Goal: Information Seeking & Learning: Learn about a topic

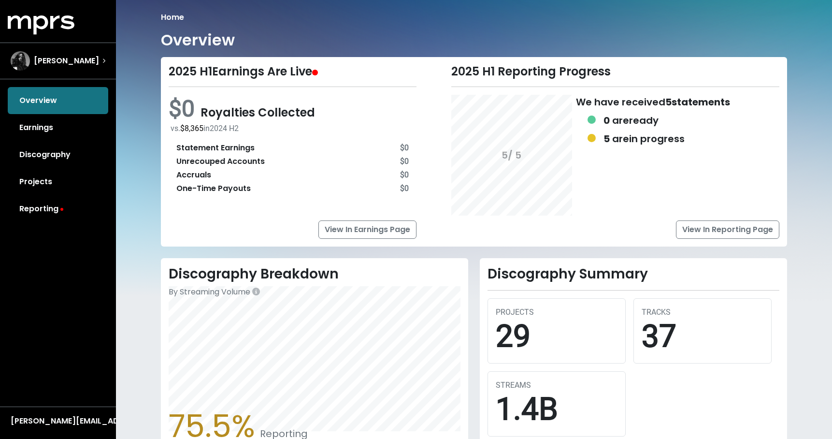
click at [716, 232] on link "View In Reporting Page" at bounding box center [727, 229] width 103 height 18
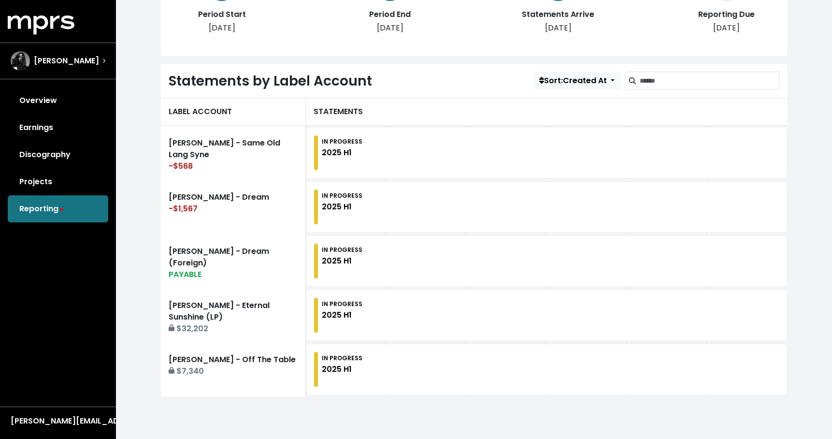
scroll to position [223, 0]
click at [257, 269] on div "PAYABLE" at bounding box center [233, 275] width 129 height 12
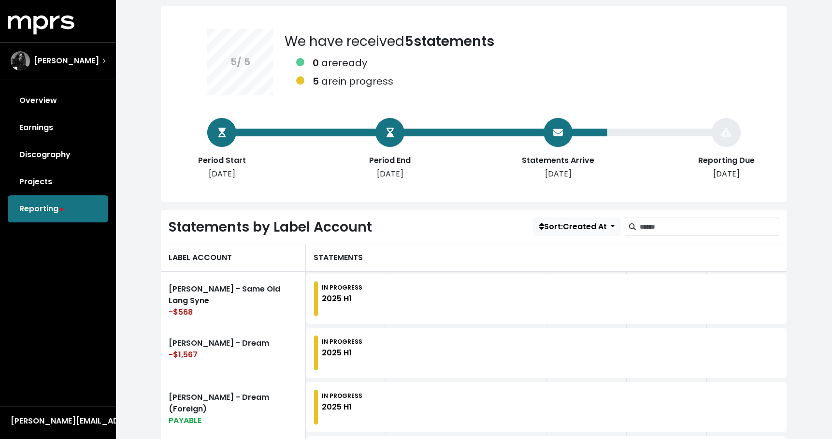
scroll to position [77, 0]
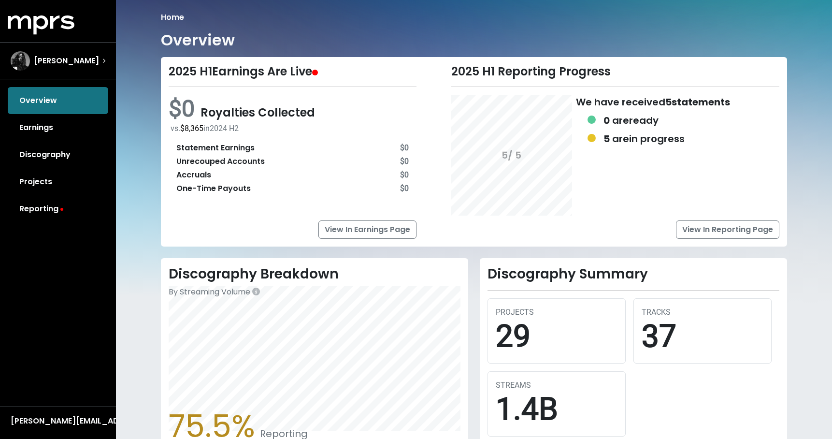
click at [716, 115] on div "5 / 5 We have received 5 statements 0 are ready 5 are in progress" at bounding box center [615, 155] width 328 height 121
click at [734, 230] on link "View In Reporting Page" at bounding box center [727, 229] width 103 height 18
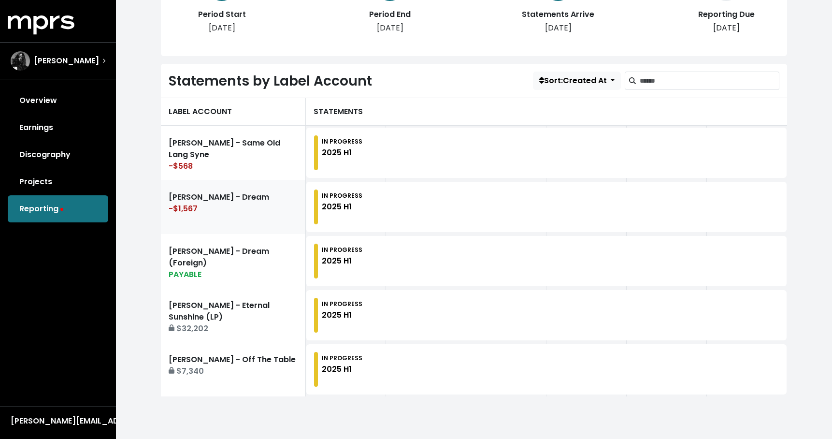
scroll to position [223, 0]
click at [199, 336] on link "Ariana Grande - Eternal Sunshine (LP) $32,202" at bounding box center [233, 315] width 145 height 54
click at [274, 330] on div "$32,202" at bounding box center [233, 329] width 129 height 12
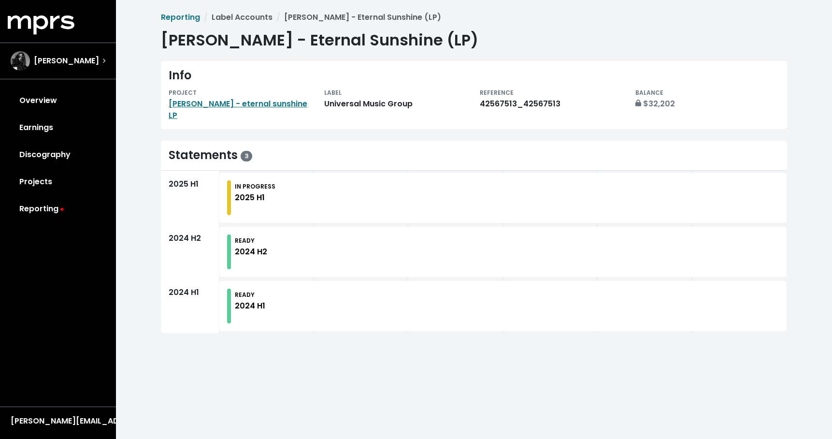
click at [253, 246] on div "2024 H2" at bounding box center [251, 252] width 32 height 12
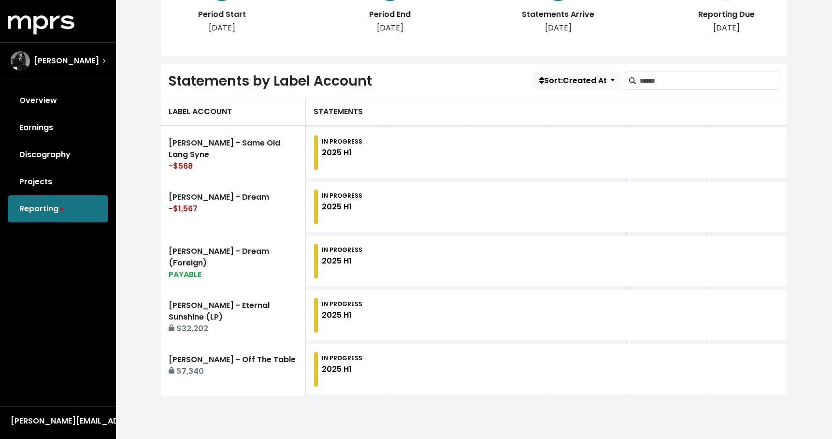
scroll to position [223, 0]
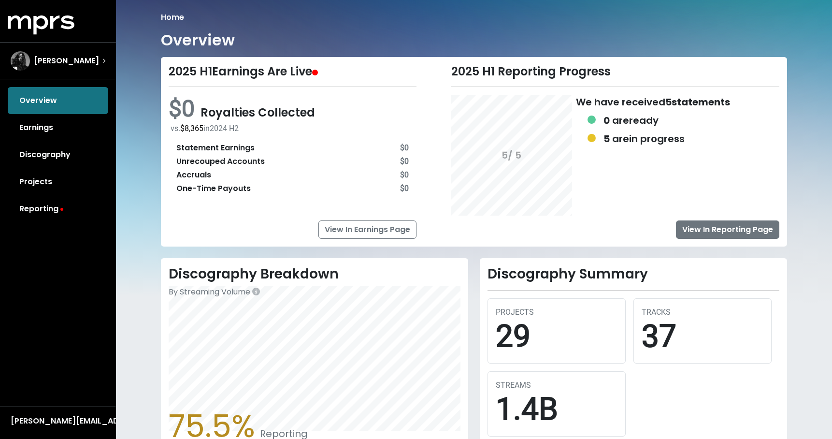
click at [738, 229] on link "View In Reporting Page" at bounding box center [727, 229] width 103 height 18
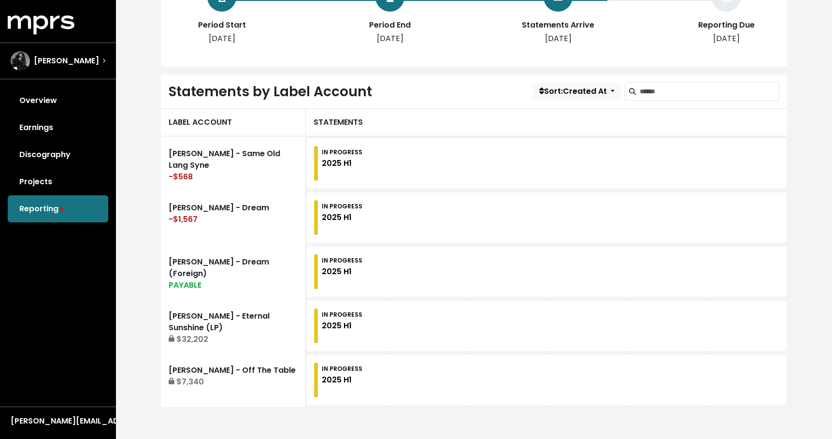
scroll to position [213, 0]
click at [240, 320] on link "Ariana Grande - Eternal Sunshine (LP) $32,202" at bounding box center [233, 326] width 145 height 54
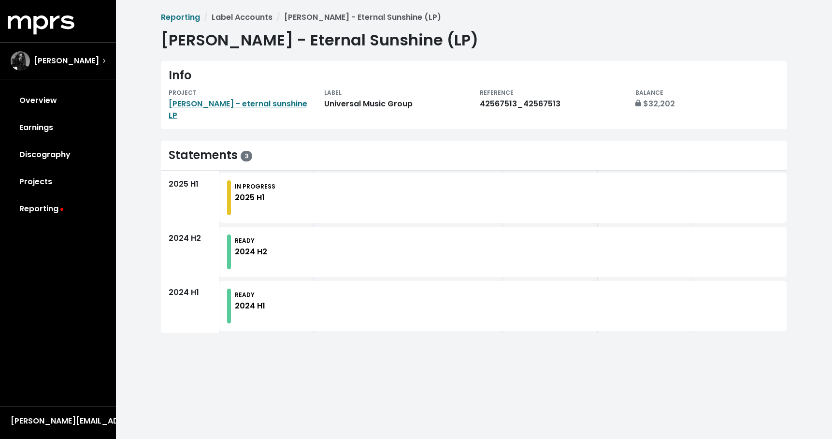
click at [649, 104] on div "$32,202" at bounding box center [707, 104] width 144 height 12
click at [286, 103] on link "[PERSON_NAME] - eternal sunshine LP" at bounding box center [238, 109] width 139 height 23
click at [294, 102] on link "[PERSON_NAME] - eternal sunshine LP" at bounding box center [238, 109] width 139 height 23
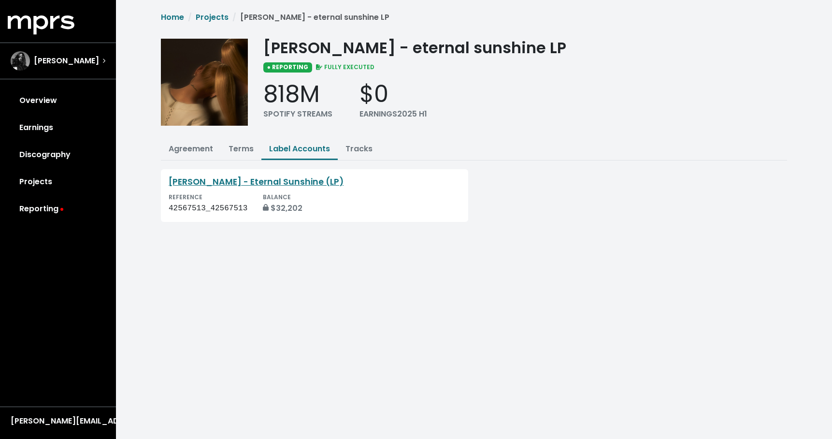
click at [196, 87] on img at bounding box center [204, 82] width 87 height 87
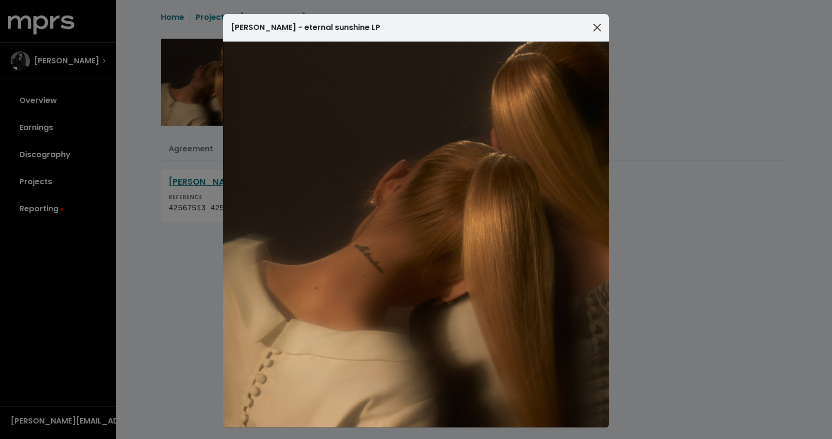
click at [601, 27] on button "Close" at bounding box center [597, 27] width 15 height 15
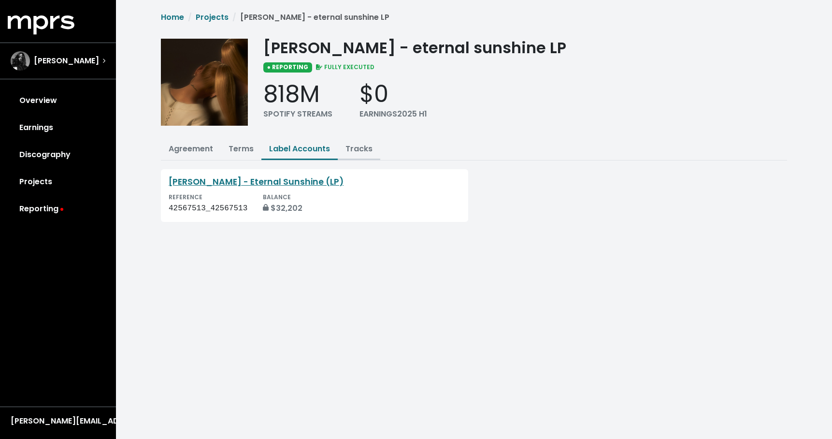
click at [365, 153] on link "Tracks" at bounding box center [358, 148] width 27 height 11
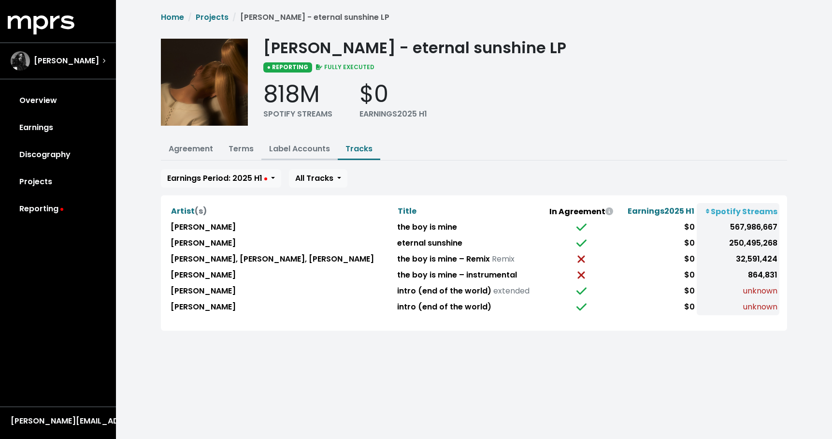
click at [294, 147] on link "Label Accounts" at bounding box center [299, 148] width 61 height 11
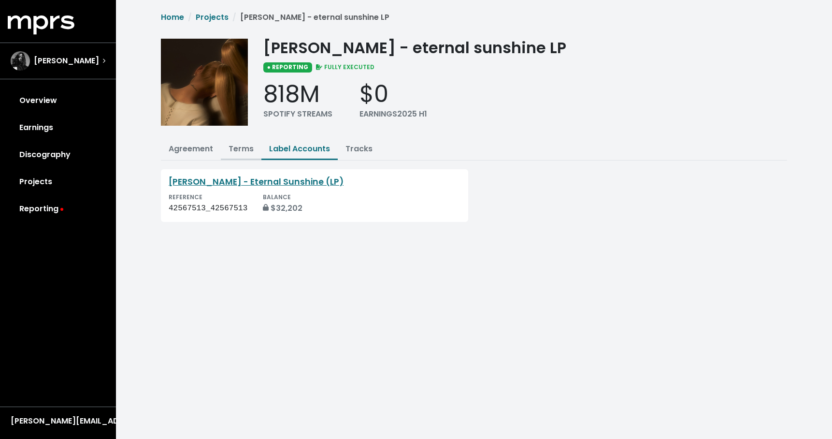
click at [236, 152] on link "Terms" at bounding box center [241, 148] width 25 height 11
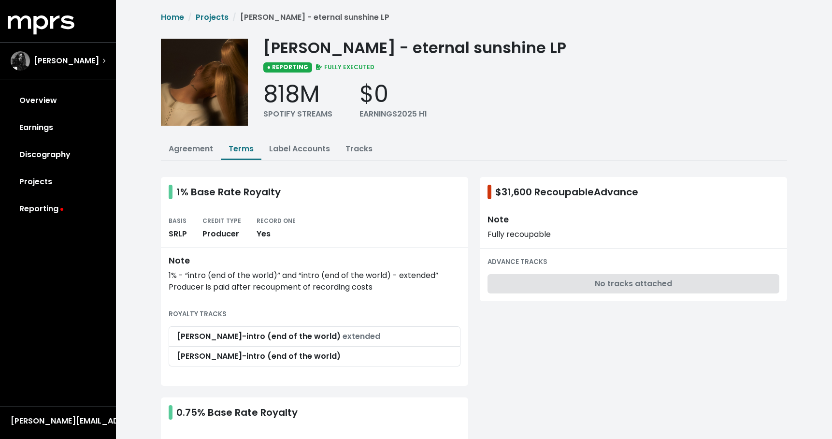
click at [494, 185] on div "$31,600 Recoupable Advance" at bounding box center [563, 192] width 151 height 14
drag, startPoint x: 501, startPoint y: 185, endPoint x: 711, endPoint y: 195, distance: 210.9
click at [711, 195] on div "$31,600 Recoupable Advance" at bounding box center [633, 192] width 307 height 30
click at [351, 230] on div "BASIS SRLP CREDIT TYPE Producer RECORD ONE Yes" at bounding box center [315, 227] width 292 height 25
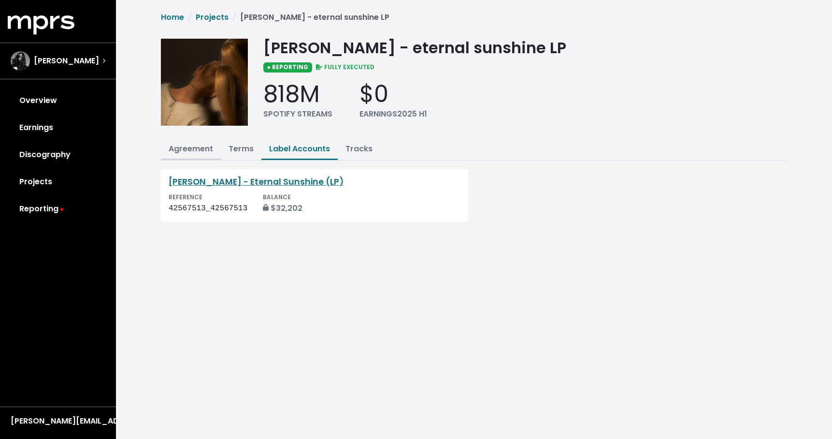
click at [201, 147] on link "Agreement" at bounding box center [191, 148] width 44 height 11
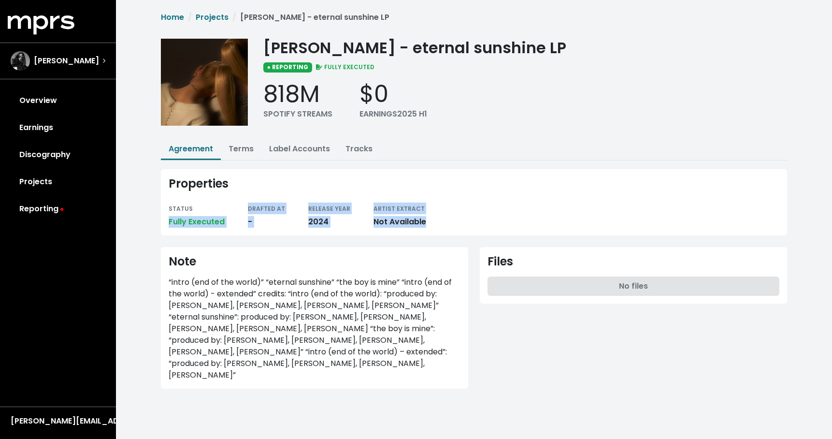
drag, startPoint x: 170, startPoint y: 224, endPoint x: 459, endPoint y: 224, distance: 288.5
click at [459, 224] on div "STATUS Fully Executed DRAFTED AT - RELEASE YEAR 2024 ARTIST EXTRACT Not Availab…" at bounding box center [474, 214] width 611 height 25
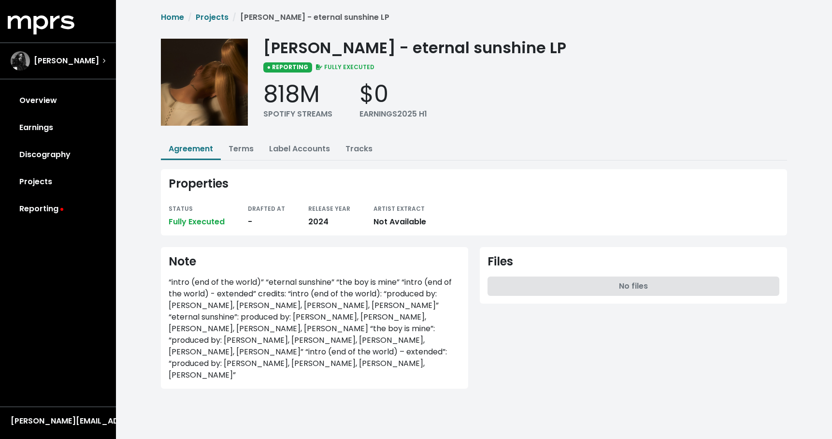
click at [318, 190] on div "Properties STATUS Fully Executed DRAFTED AT - RELEASE YEAR 2024 ARTIST EXTRACT …" at bounding box center [474, 202] width 626 height 66
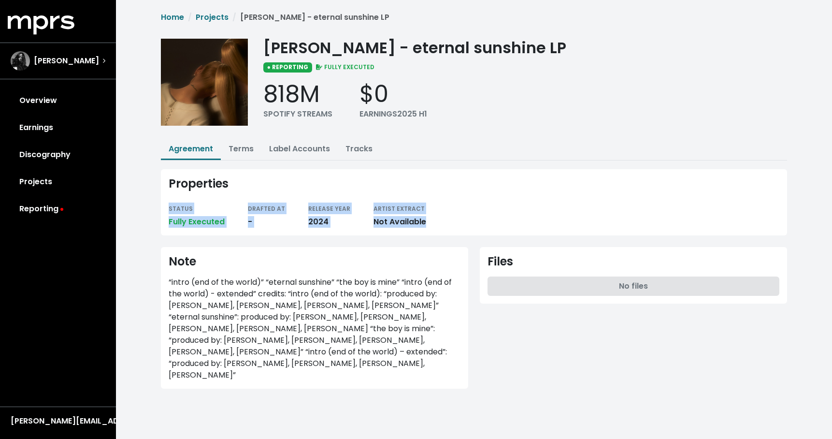
drag, startPoint x: 167, startPoint y: 205, endPoint x: 489, endPoint y: 225, distance: 322.5
click at [489, 225] on div "Properties STATUS Fully Executed DRAFTED AT - RELEASE YEAR 2024 ARTIST EXTRACT …" at bounding box center [474, 202] width 626 height 66
click at [457, 199] on div "Properties STATUS Fully Executed DRAFTED AT - RELEASE YEAR 2024 ARTIST EXTRACT …" at bounding box center [474, 202] width 626 height 66
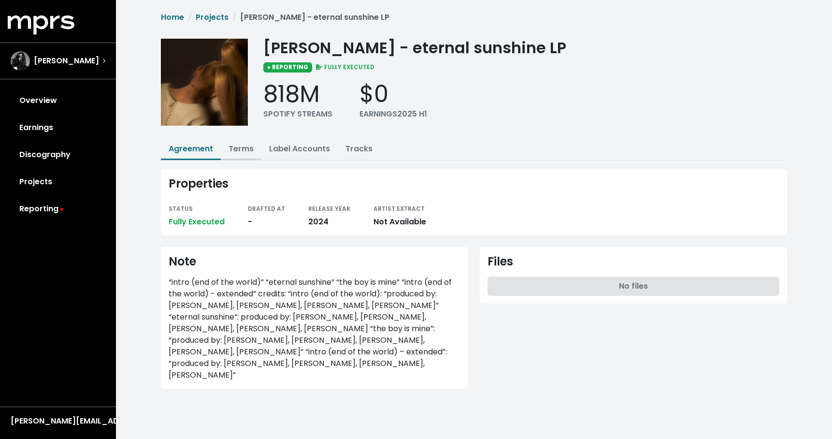
click at [243, 148] on link "Terms" at bounding box center [241, 148] width 25 height 11
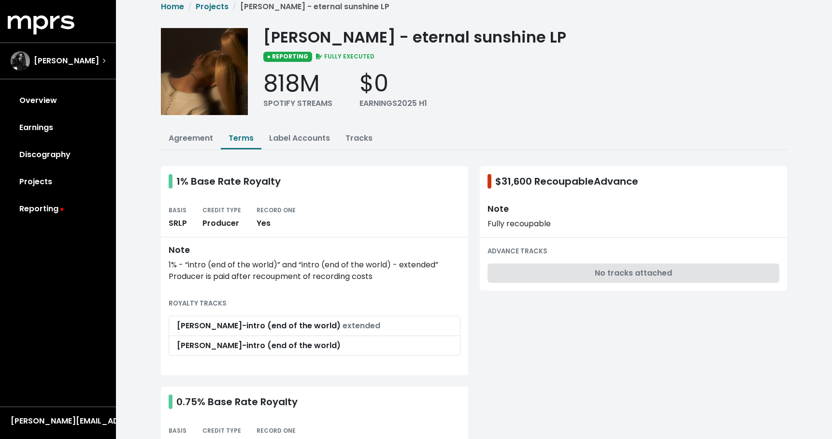
scroll to position [11, 0]
click at [288, 136] on link "Label Accounts" at bounding box center [299, 137] width 61 height 11
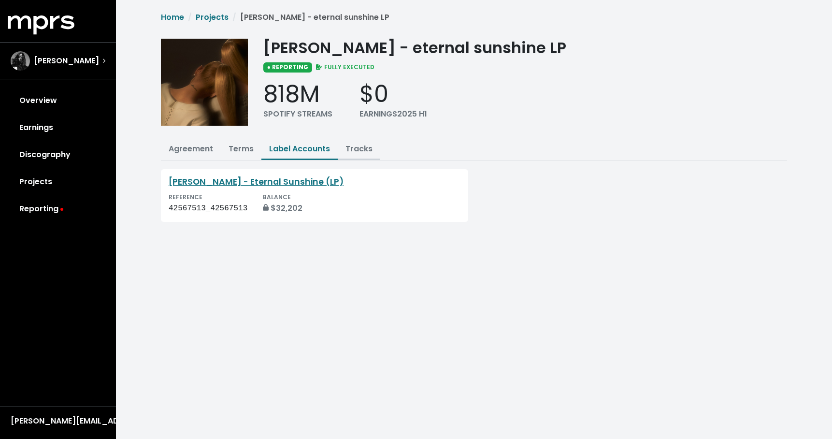
click at [371, 151] on button "Tracks" at bounding box center [359, 149] width 43 height 21
click at [360, 146] on link "Tracks" at bounding box center [358, 148] width 27 height 11
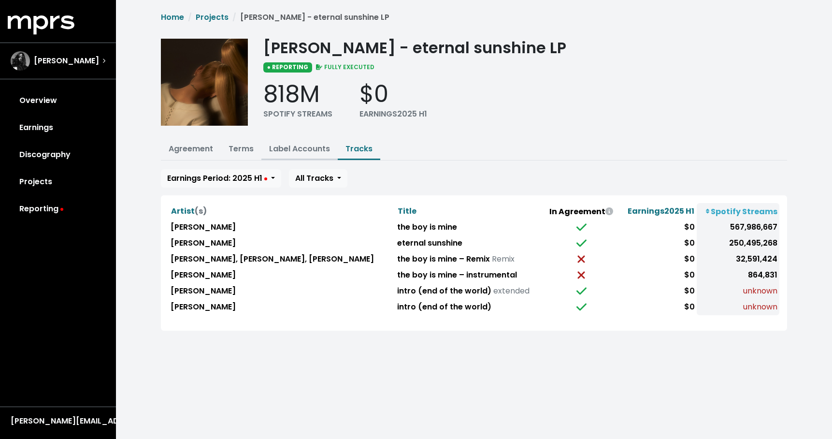
click at [306, 148] on link "Label Accounts" at bounding box center [299, 148] width 61 height 11
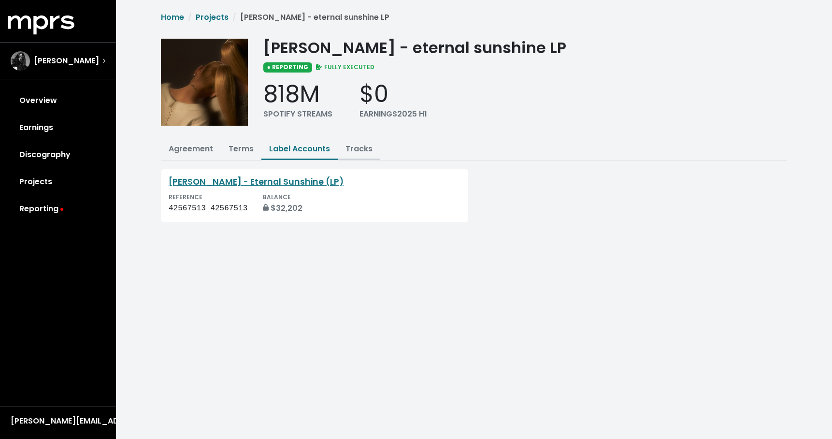
click at [362, 151] on link "Tracks" at bounding box center [358, 148] width 27 height 11
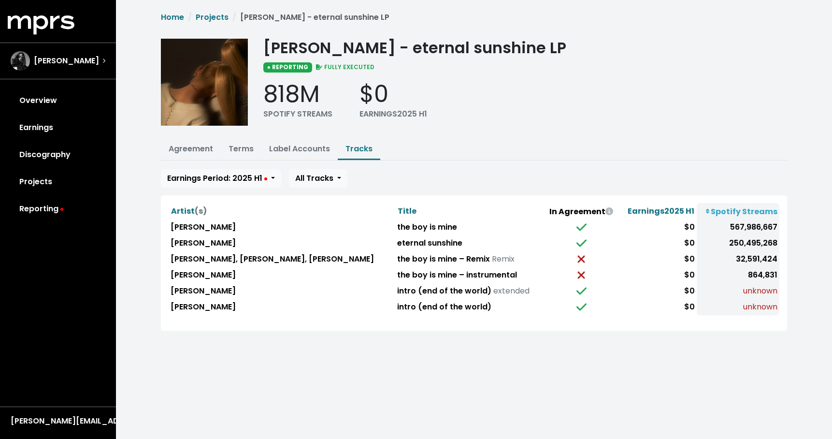
drag, startPoint x: 518, startPoint y: 210, endPoint x: 782, endPoint y: 212, distance: 263.3
click at [782, 212] on div "Artist (s) Title In Agreement Earnings 2025 H1 Spotify Streams Ariana Grande th…" at bounding box center [474, 262] width 626 height 135
click at [693, 137] on div "Home Projects Ariana Grande - eternal sunshine LP Ariana Grande - eternal sunsh…" at bounding box center [474, 171] width 638 height 319
drag, startPoint x: 510, startPoint y: 213, endPoint x: 816, endPoint y: 211, distance: 306.4
click at [816, 211] on div "Home Projects Ariana Grande - eternal sunshine LP Ariana Grande - eternal sunsh…" at bounding box center [474, 177] width 716 height 354
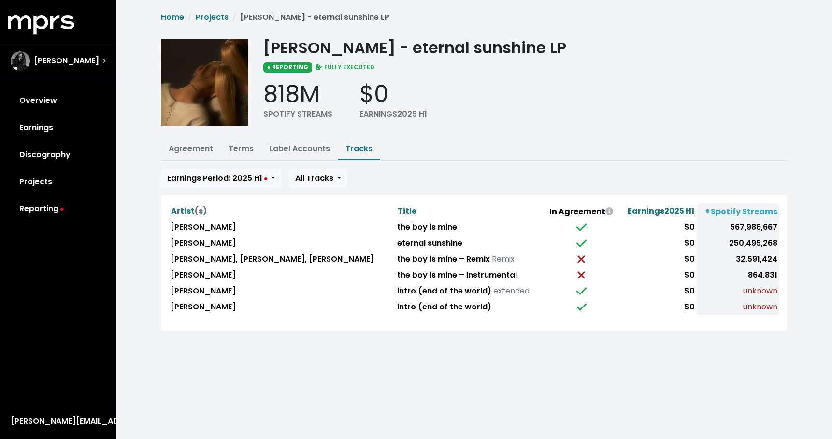
click at [731, 158] on ul "Agreement Terms Label Accounts Tracks" at bounding box center [474, 149] width 626 height 21
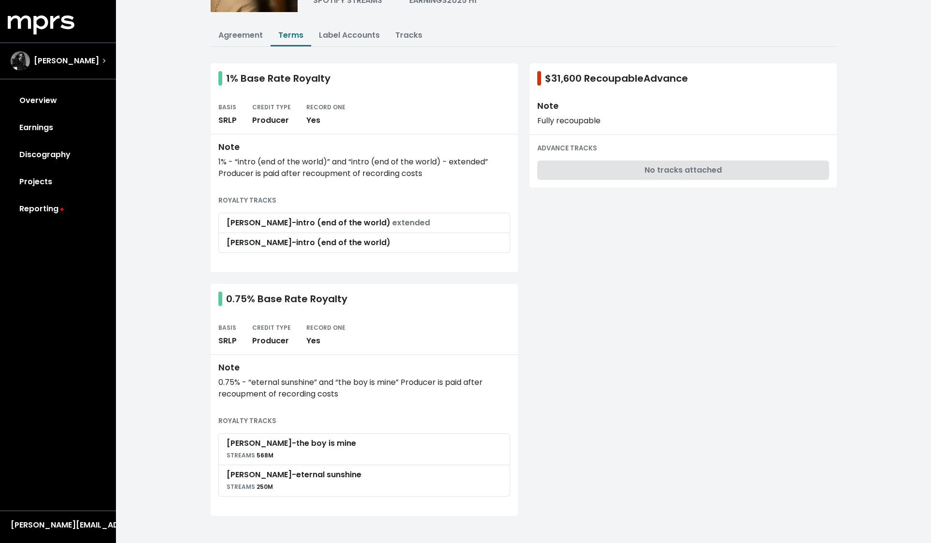
scroll to position [113, 0]
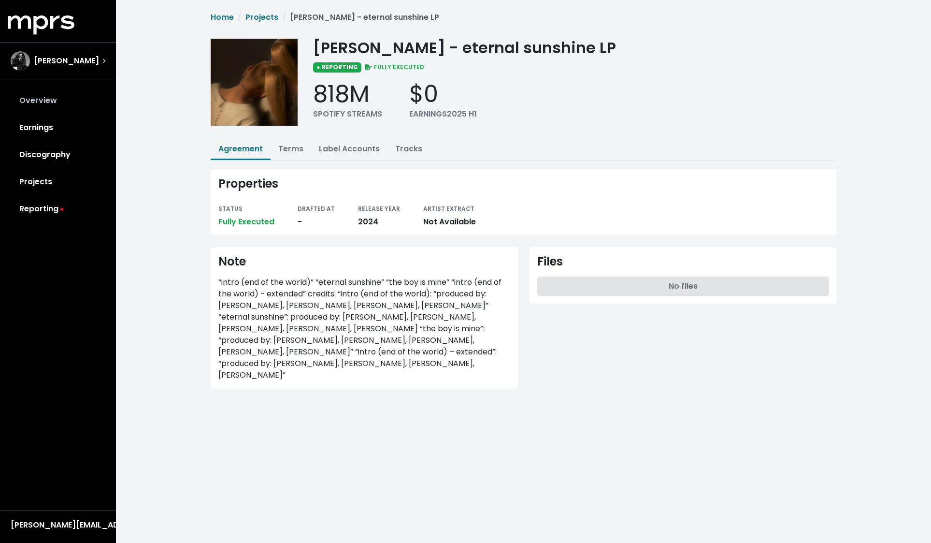
click at [45, 113] on link "Overview" at bounding box center [58, 100] width 101 height 27
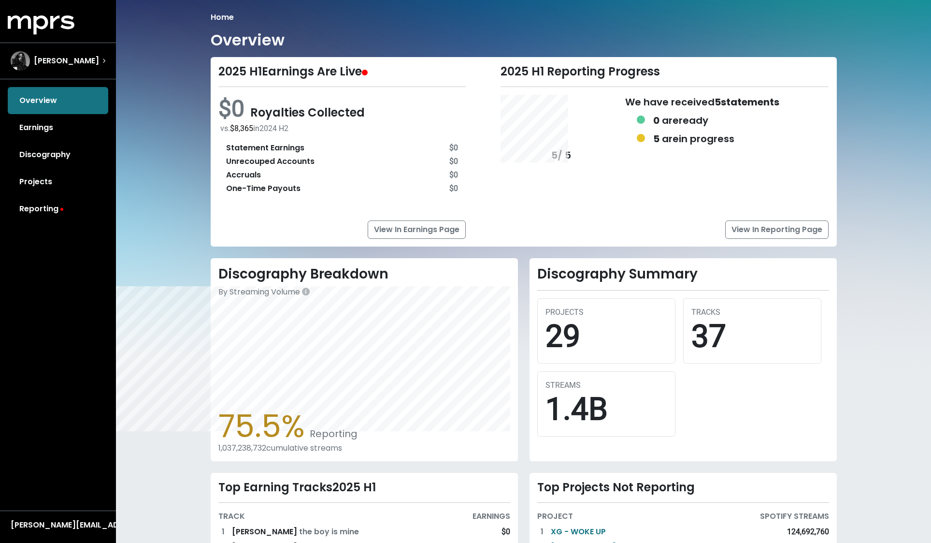
drag, startPoint x: 44, startPoint y: 211, endPoint x: 50, endPoint y: 214, distance: 6.9
click at [44, 211] on link "Reporting" at bounding box center [58, 208] width 101 height 27
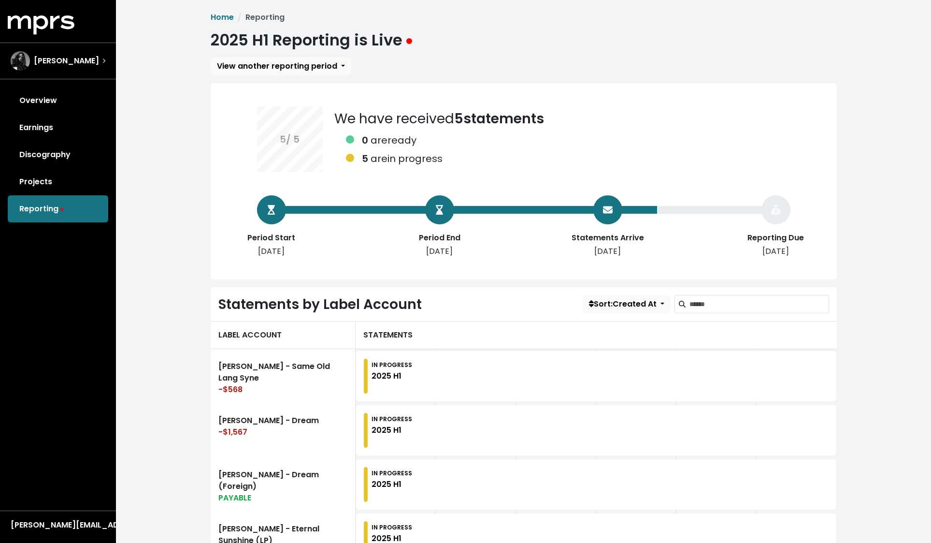
click at [50, 214] on div "Overview Earnings Discography Projects Reporting" at bounding box center [58, 154] width 116 height 135
click at [47, 210] on div "Overview Earnings Discography Projects Reporting" at bounding box center [58, 154] width 116 height 135
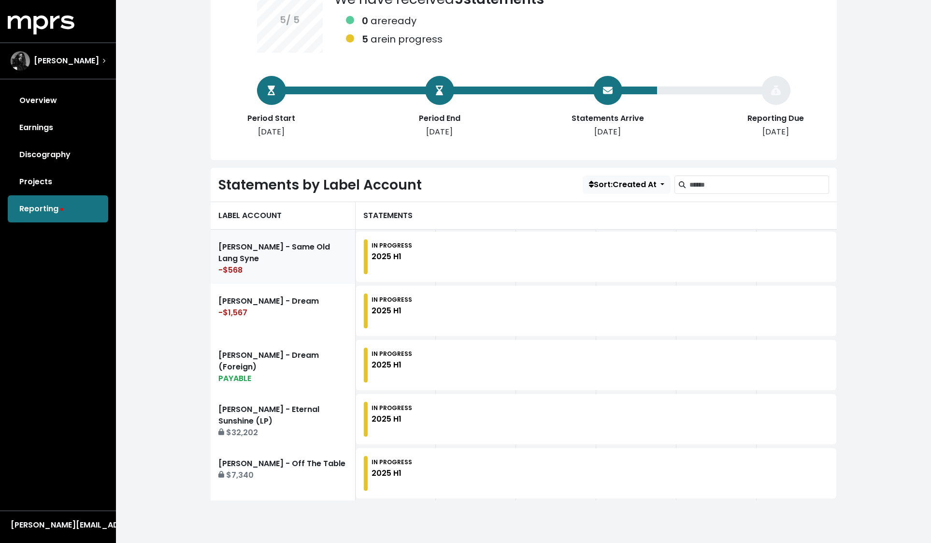
scroll to position [119, 0]
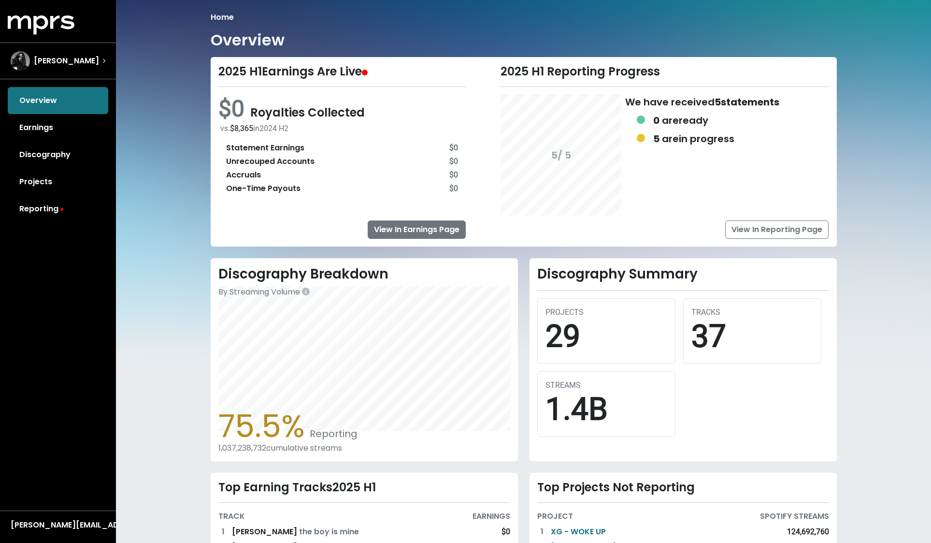
click at [408, 225] on link "View In Earnings Page" at bounding box center [417, 229] width 98 height 18
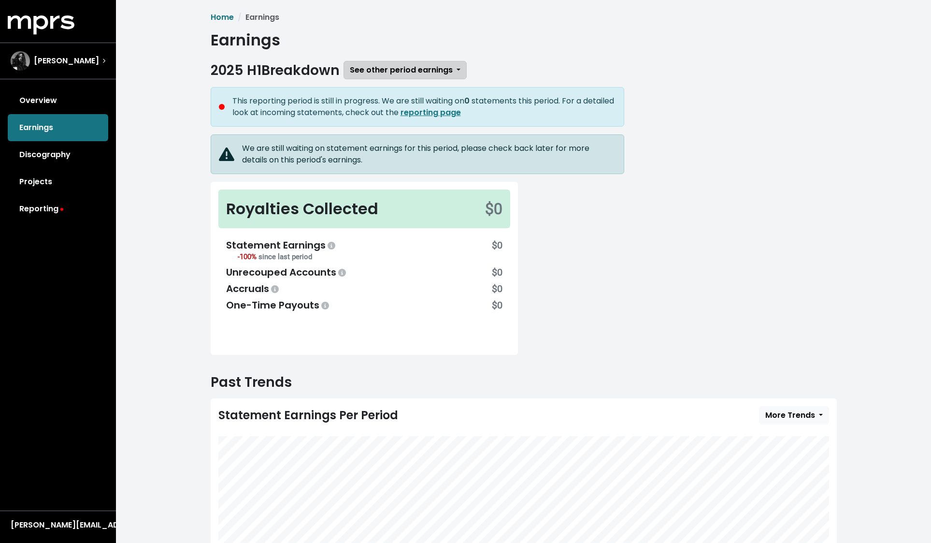
click at [462, 71] on button "See other period earnings" at bounding box center [405, 70] width 123 height 18
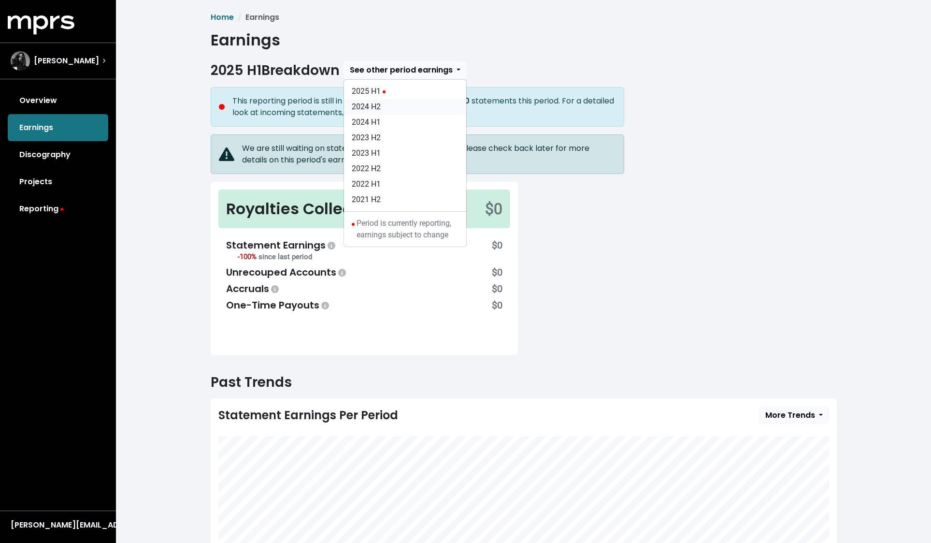
click at [397, 106] on link "2024 H2" at bounding box center [405, 106] width 122 height 15
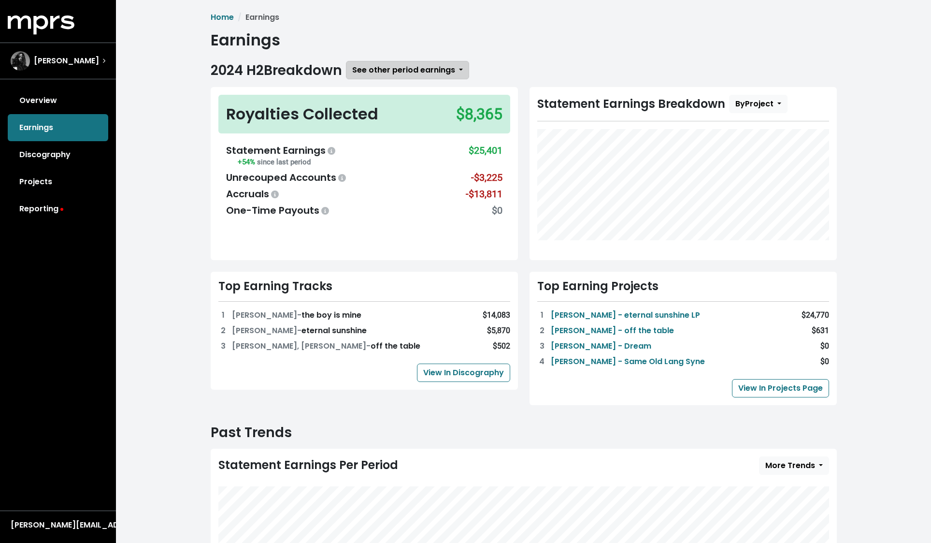
click at [459, 72] on button "See other period earnings" at bounding box center [407, 70] width 123 height 18
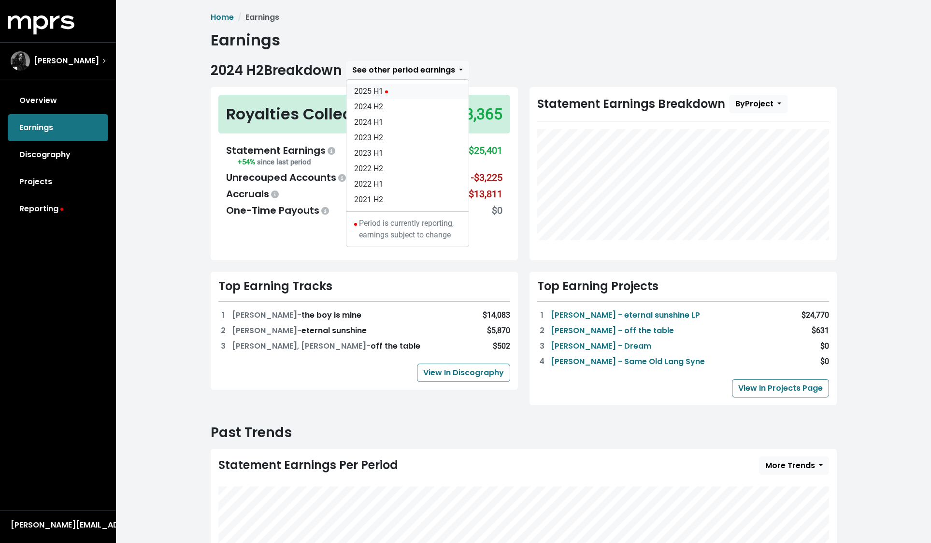
click at [400, 96] on link "2025 H1" at bounding box center [407, 91] width 122 height 15
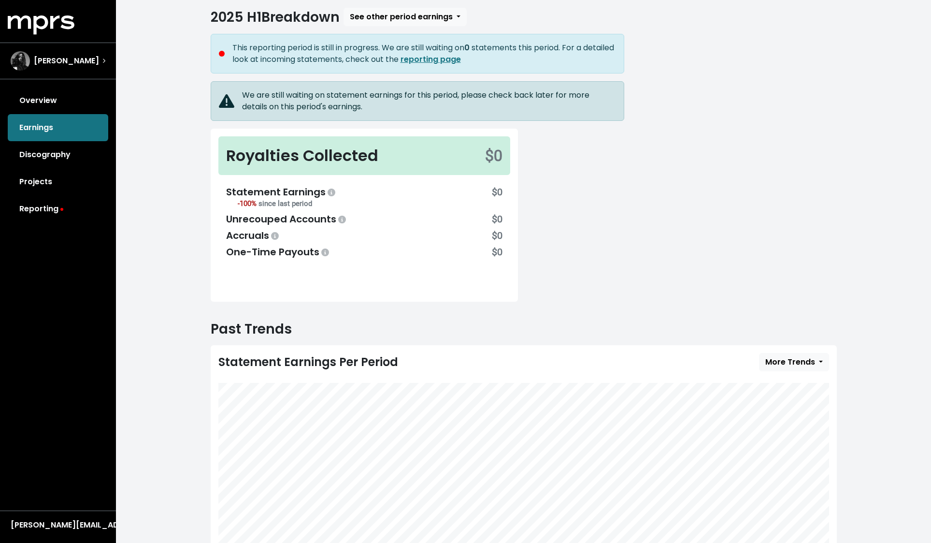
scroll to position [54, 0]
click at [26, 207] on link "Reporting" at bounding box center [58, 208] width 101 height 27
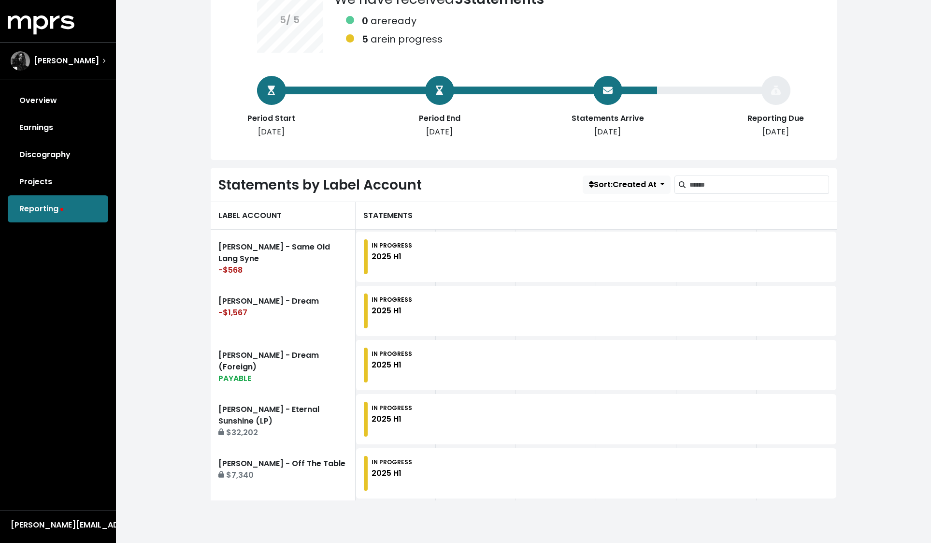
scroll to position [119, 0]
click at [263, 311] on div "-$1,567" at bounding box center [282, 313] width 129 height 12
click at [312, 316] on div "-$1,567" at bounding box center [282, 313] width 129 height 12
